Goal: Go to known website: Access a specific website the user already knows

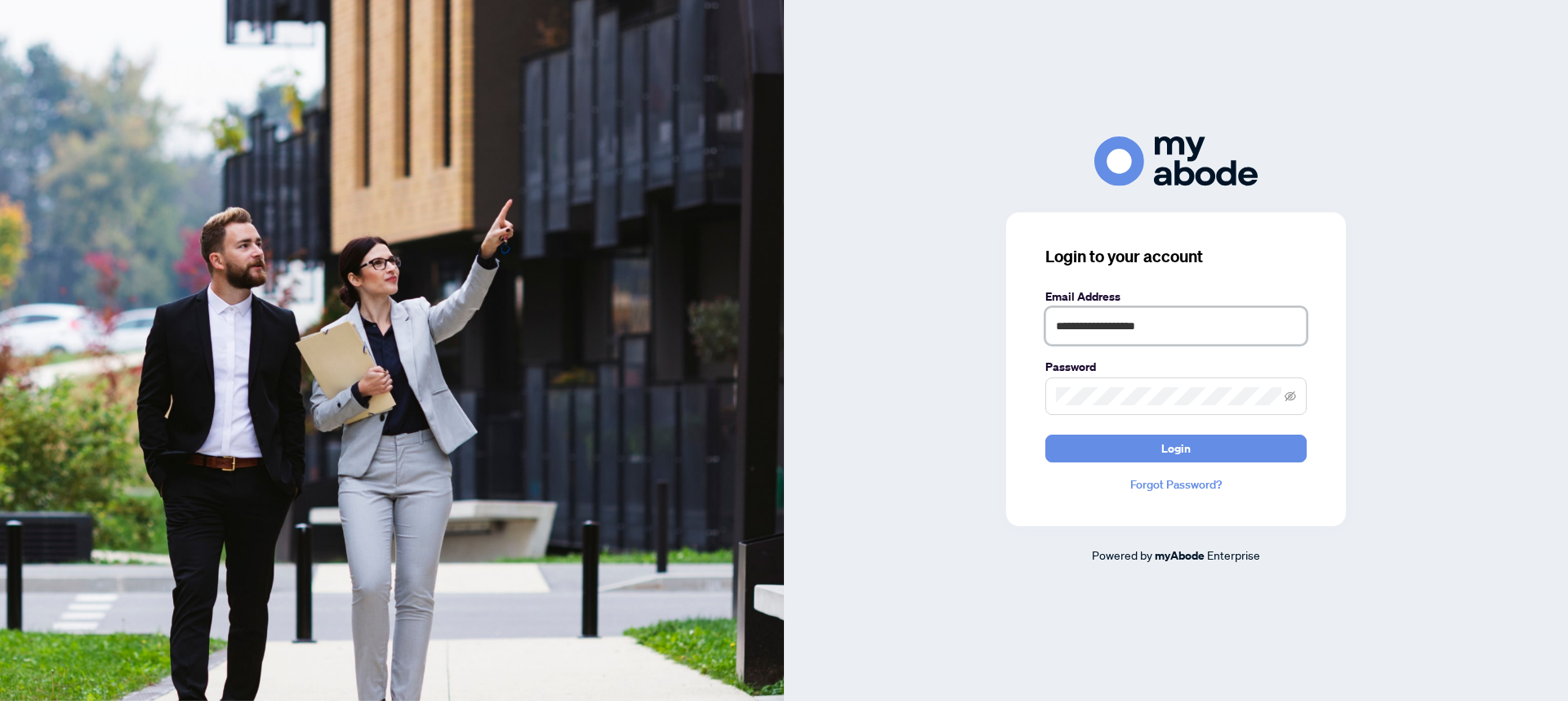
click at [1097, 331] on input "**********" at bounding box center [1176, 326] width 261 height 37
type input "**********"
click at [1159, 450] on button "Login" at bounding box center [1176, 448] width 261 height 28
